Goal: Information Seeking & Learning: Learn about a topic

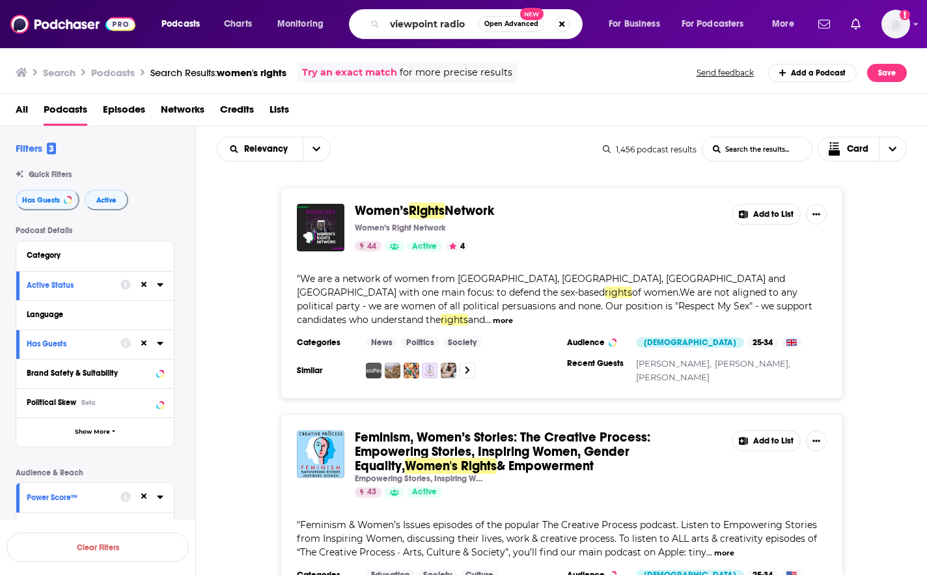
type input "viewpoint radio"
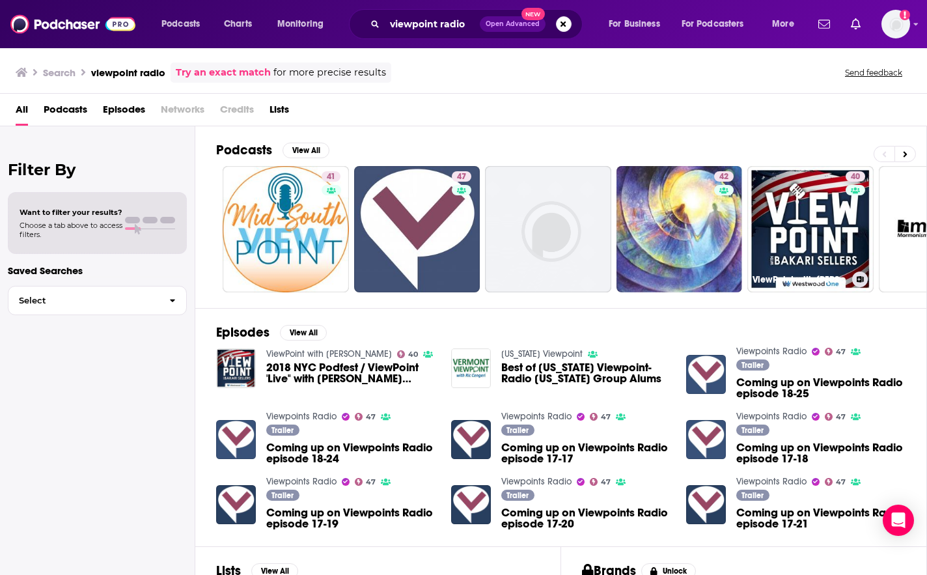
click at [810, 122] on div "All Podcasts Episodes Networks Credits Lists" at bounding box center [466, 112] width 901 height 27
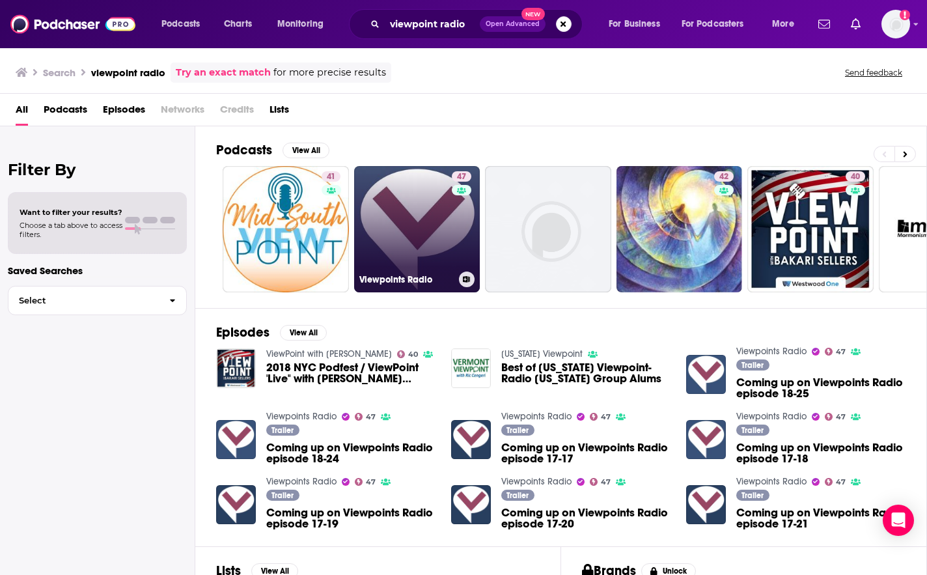
click at [405, 206] on link "47 Viewpoints Radio" at bounding box center [417, 229] width 126 height 126
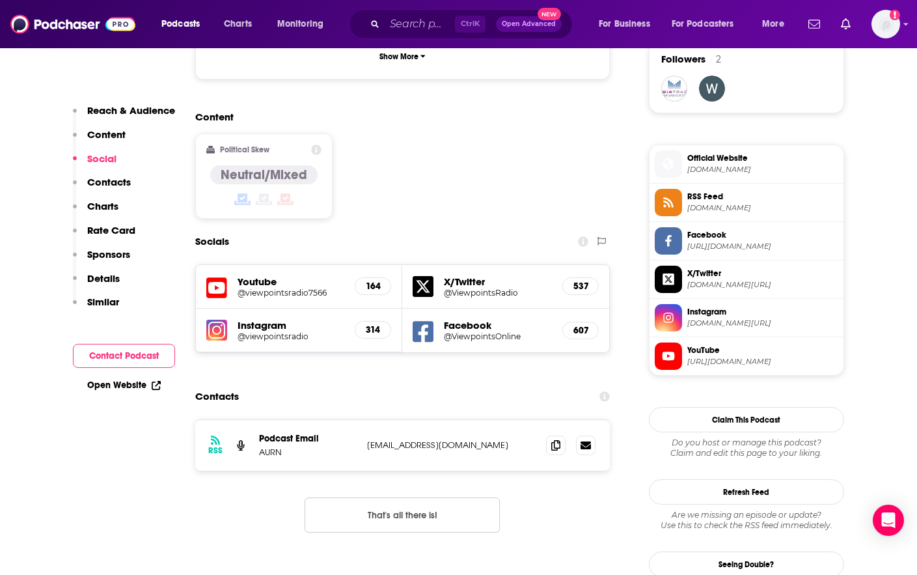
scroll to position [1172, 0]
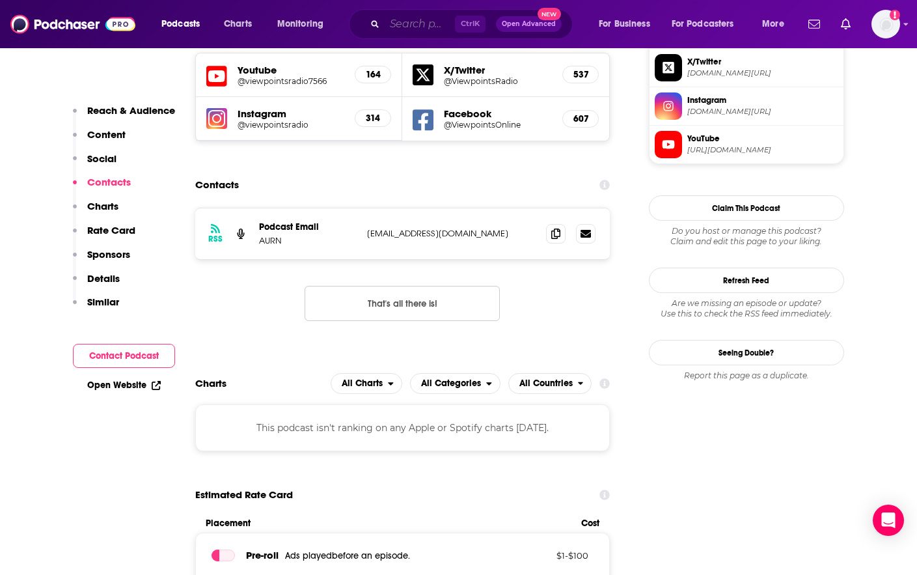
click at [417, 27] on input "Search podcasts, credits, & more..." at bounding box center [420, 24] width 70 height 21
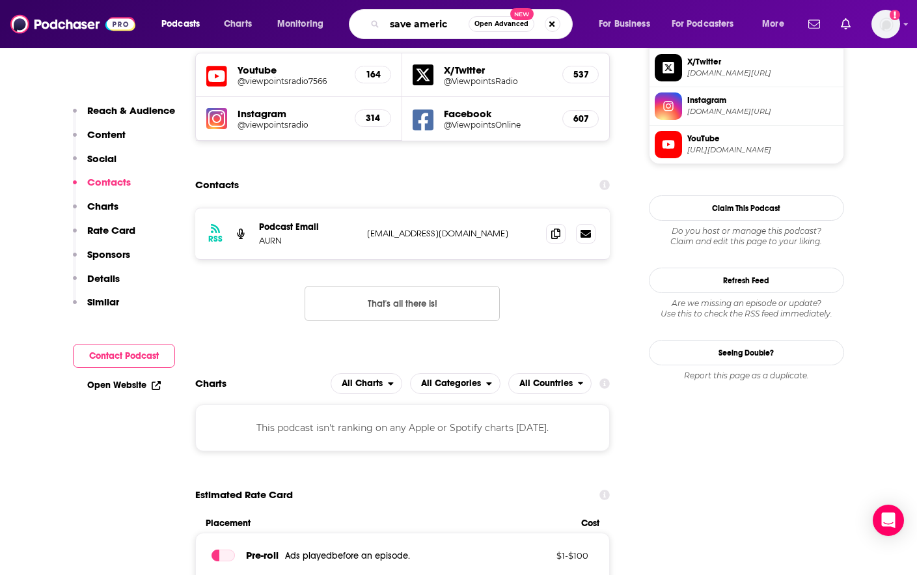
type input "save america"
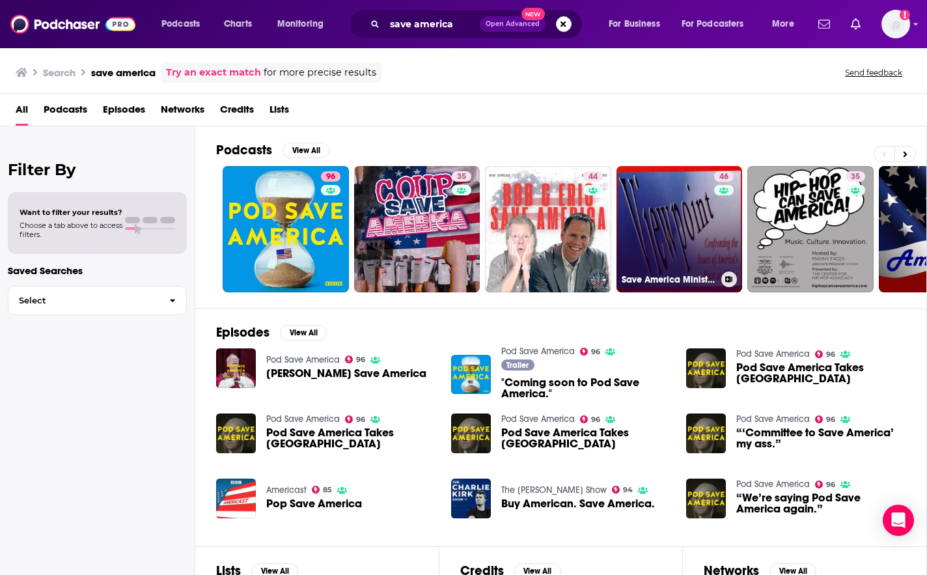
click at [653, 234] on link "46 Save America Ministries on [DOMAIN_NAME]" at bounding box center [679, 229] width 126 height 126
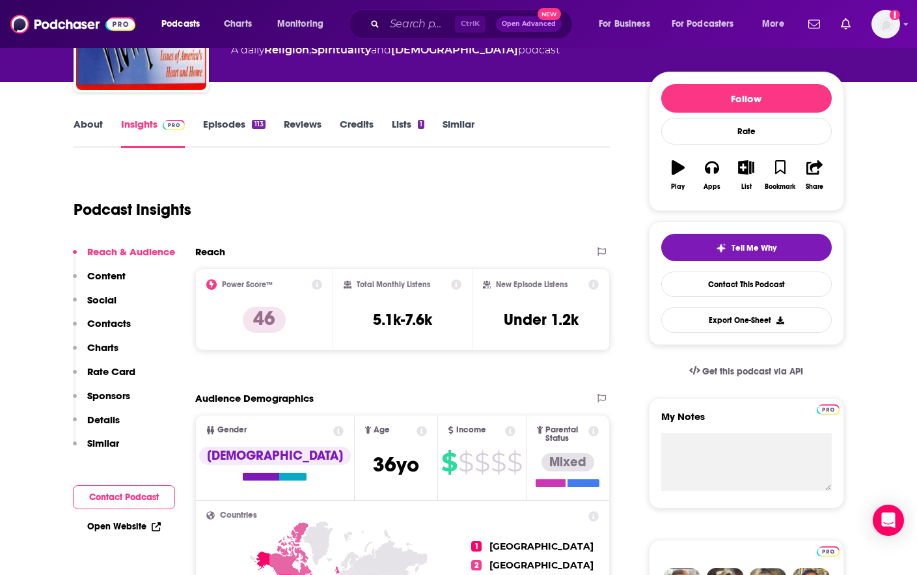
scroll to position [195, 0]
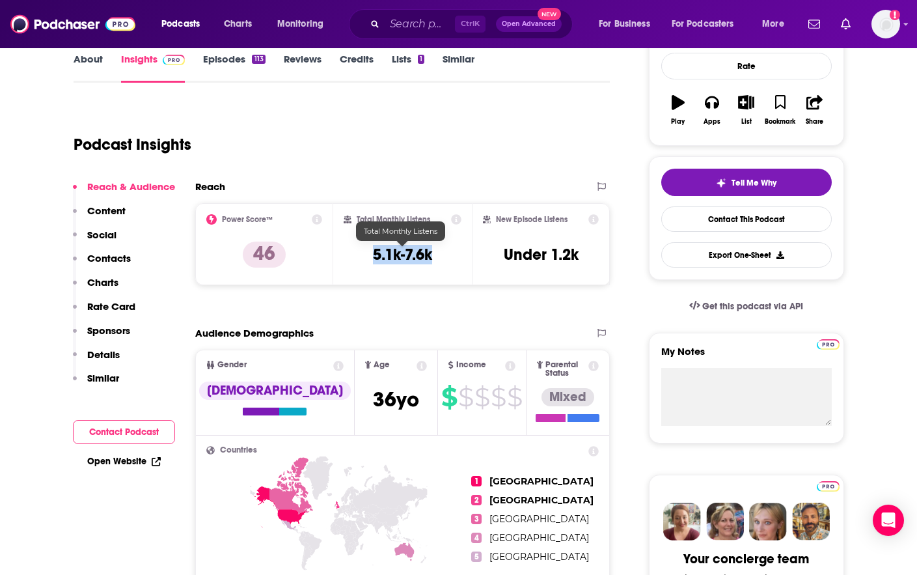
drag, startPoint x: 365, startPoint y: 254, endPoint x: 432, endPoint y: 256, distance: 67.1
click at [432, 256] on div "Total Monthly Listens 5.1k-7.6k" at bounding box center [403, 244] width 118 height 60
copy h3 "5.1k-7.6k"
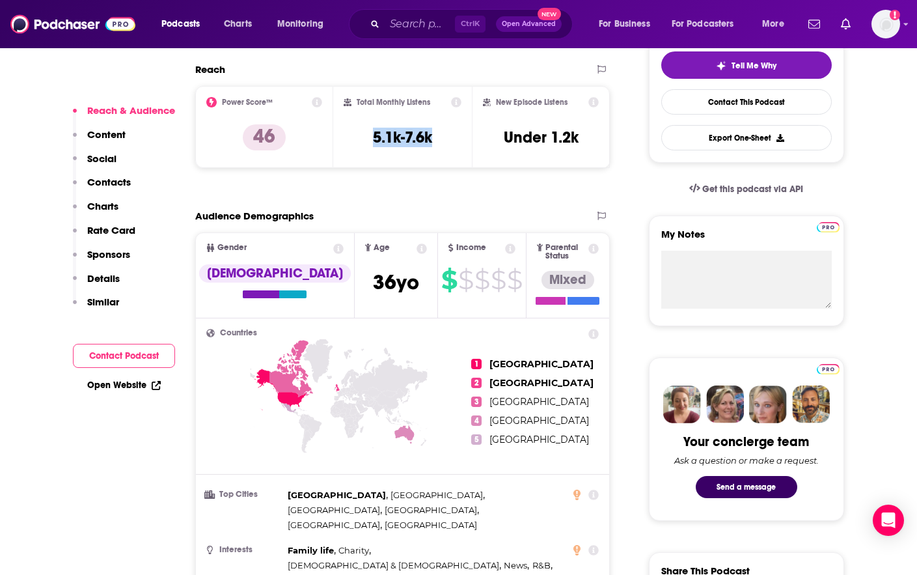
scroll to position [325, 0]
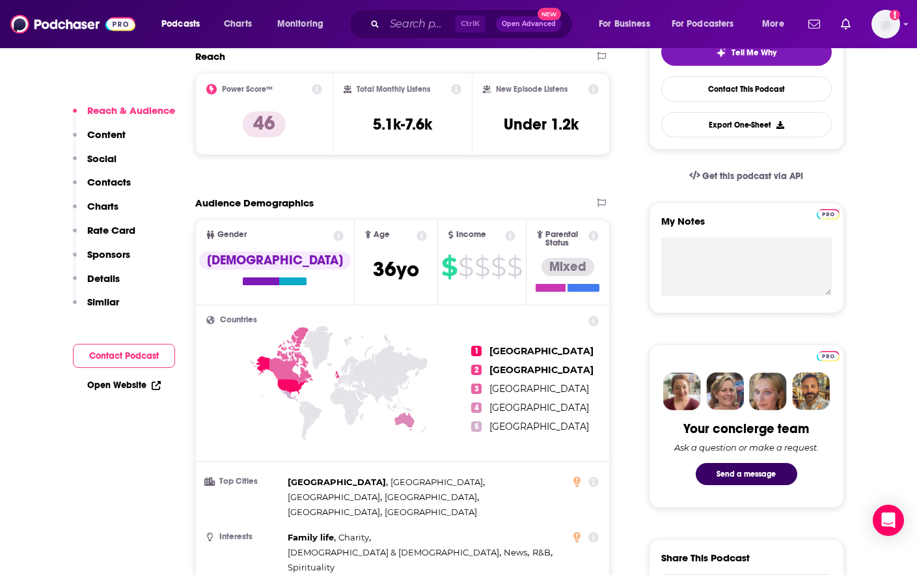
click at [818, 178] on div "Get this podcast via API" at bounding box center [746, 176] width 195 height 32
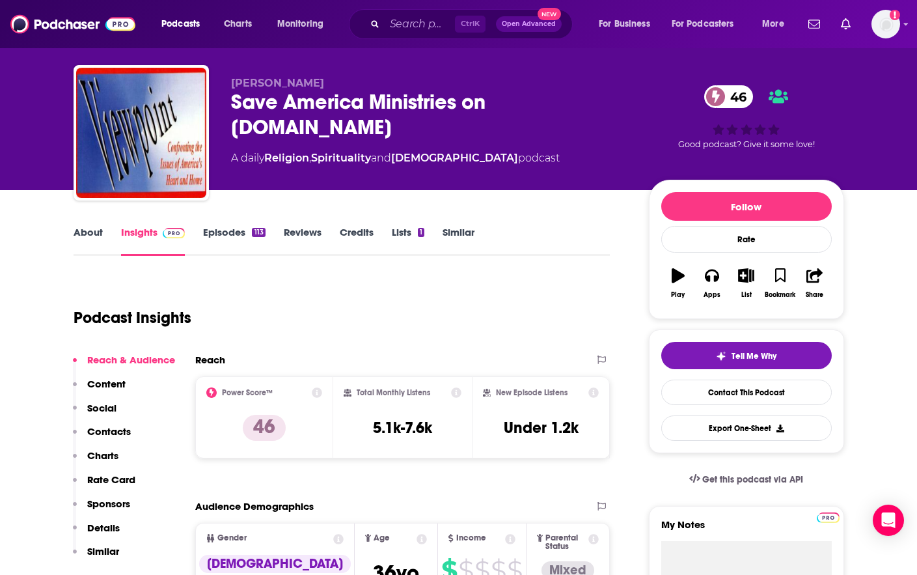
scroll to position [0, 0]
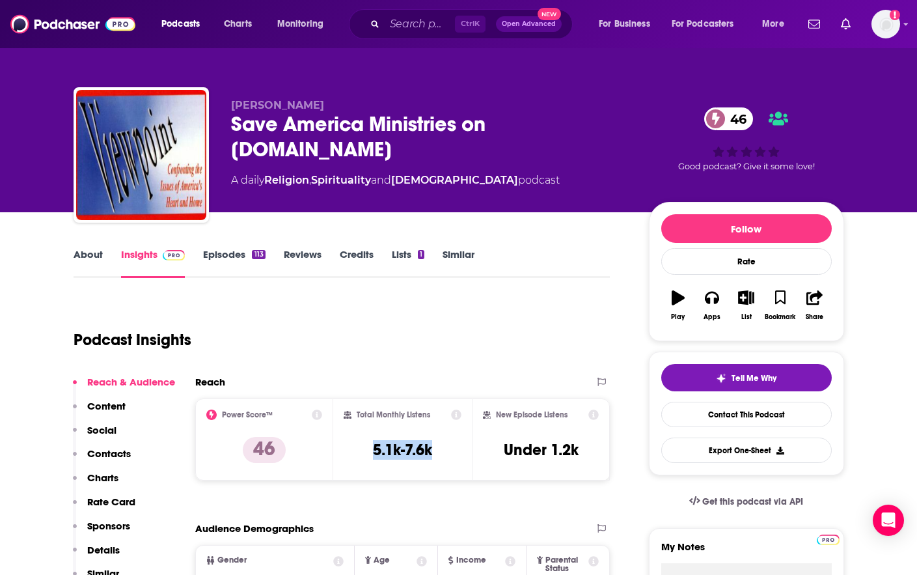
drag, startPoint x: 435, startPoint y: 446, endPoint x: 368, endPoint y: 448, distance: 67.7
click at [368, 448] on div "Total Monthly Listens 5.1k-7.6k" at bounding box center [403, 439] width 118 height 60
copy h3 "5.1k-7.6k"
click at [884, 196] on div "[PERSON_NAME] Save America Ministries on [DOMAIN_NAME] 46 A daily Religion , Sp…" at bounding box center [458, 106] width 917 height 212
